Goal: Book appointment/travel/reservation

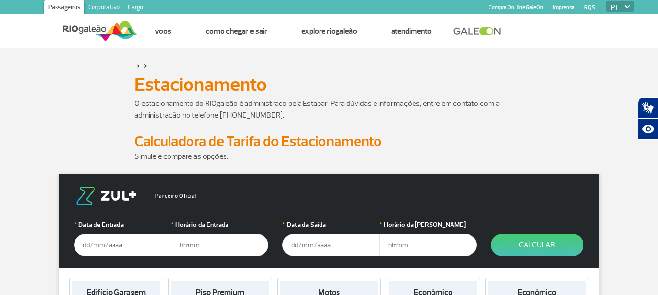
click at [91, 234] on input "text" at bounding box center [122, 245] width 97 height 22
click at [87, 187] on img at bounding box center [106, 196] width 64 height 18
click at [85, 187] on img at bounding box center [106, 196] width 64 height 18
click at [119, 187] on img at bounding box center [106, 196] width 64 height 18
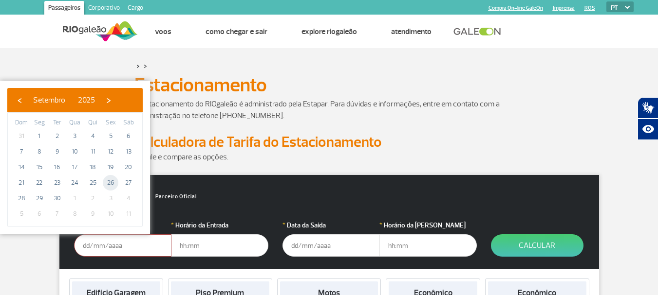
click at [110, 188] on span "26" at bounding box center [111, 183] width 16 height 16
type input "[DATE]"
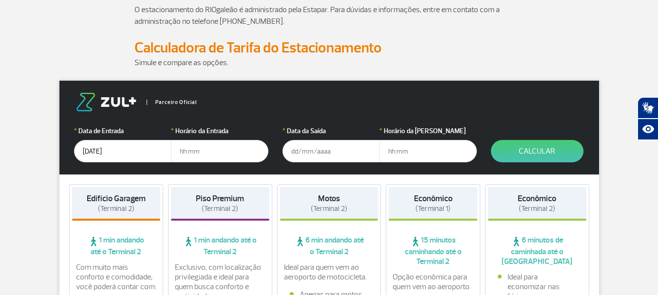
scroll to position [97, 0]
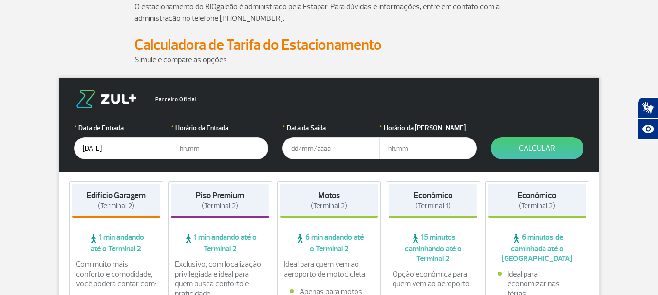
click at [196, 150] on input "text" at bounding box center [219, 148] width 97 height 22
type input "03:00"
click at [297, 146] on input "text" at bounding box center [330, 148] width 97 height 22
click at [331, 148] on input "[DATE]" at bounding box center [330, 148] width 97 height 22
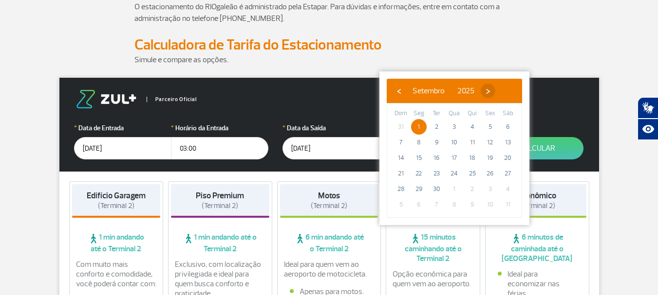
click at [495, 93] on span "›" at bounding box center [487, 91] width 15 height 15
click at [455, 127] on span "1" at bounding box center [454, 127] width 16 height 16
type input "[DATE]"
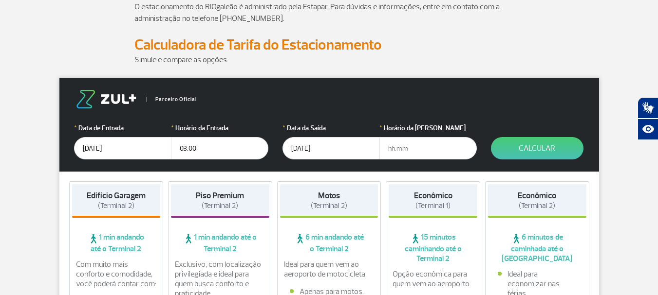
click at [405, 149] on input "text" at bounding box center [427, 148] width 97 height 22
type input "18:30"
click at [186, 149] on input "03:00" at bounding box center [219, 148] width 97 height 22
type input "02:00"
click at [533, 151] on button "Calcular" at bounding box center [537, 148] width 92 height 22
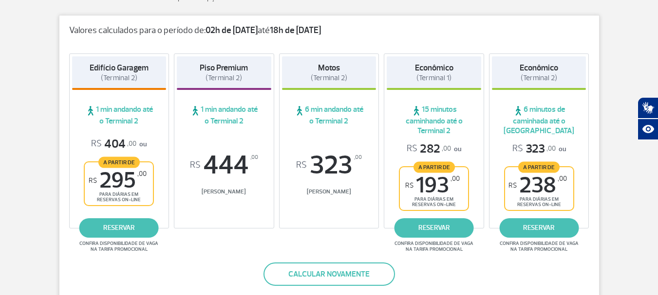
scroll to position [195, 0]
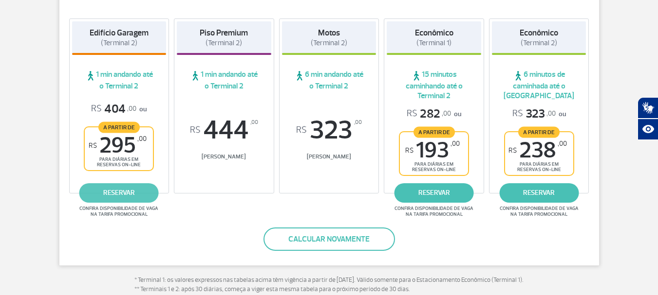
click at [121, 192] on link "reservar" at bounding box center [118, 193] width 79 height 19
